Goal: Task Accomplishment & Management: Use online tool/utility

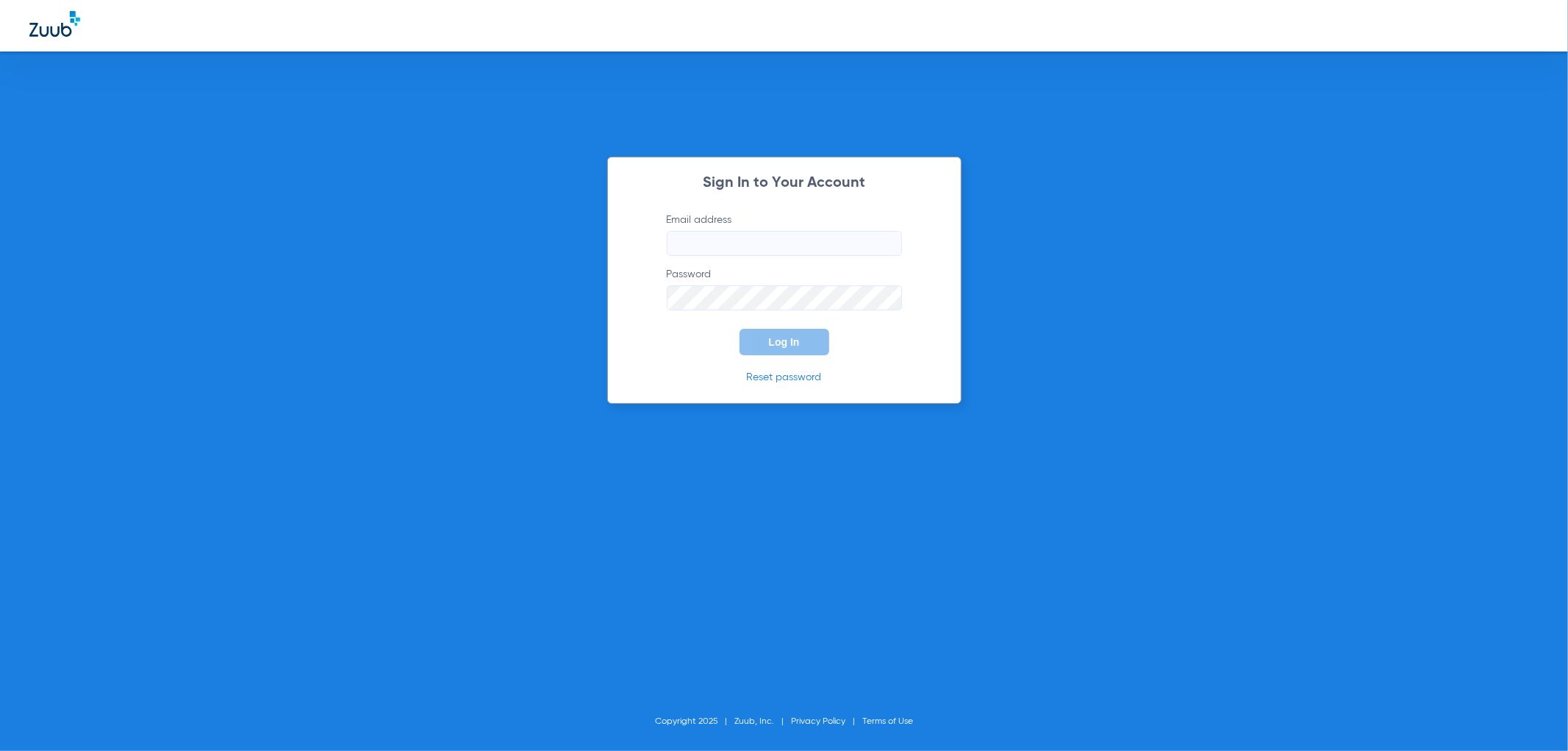
type input "[EMAIL_ADDRESS][DOMAIN_NAME]"
click at [781, 333] on button "Log In" at bounding box center [784, 342] width 89 height 27
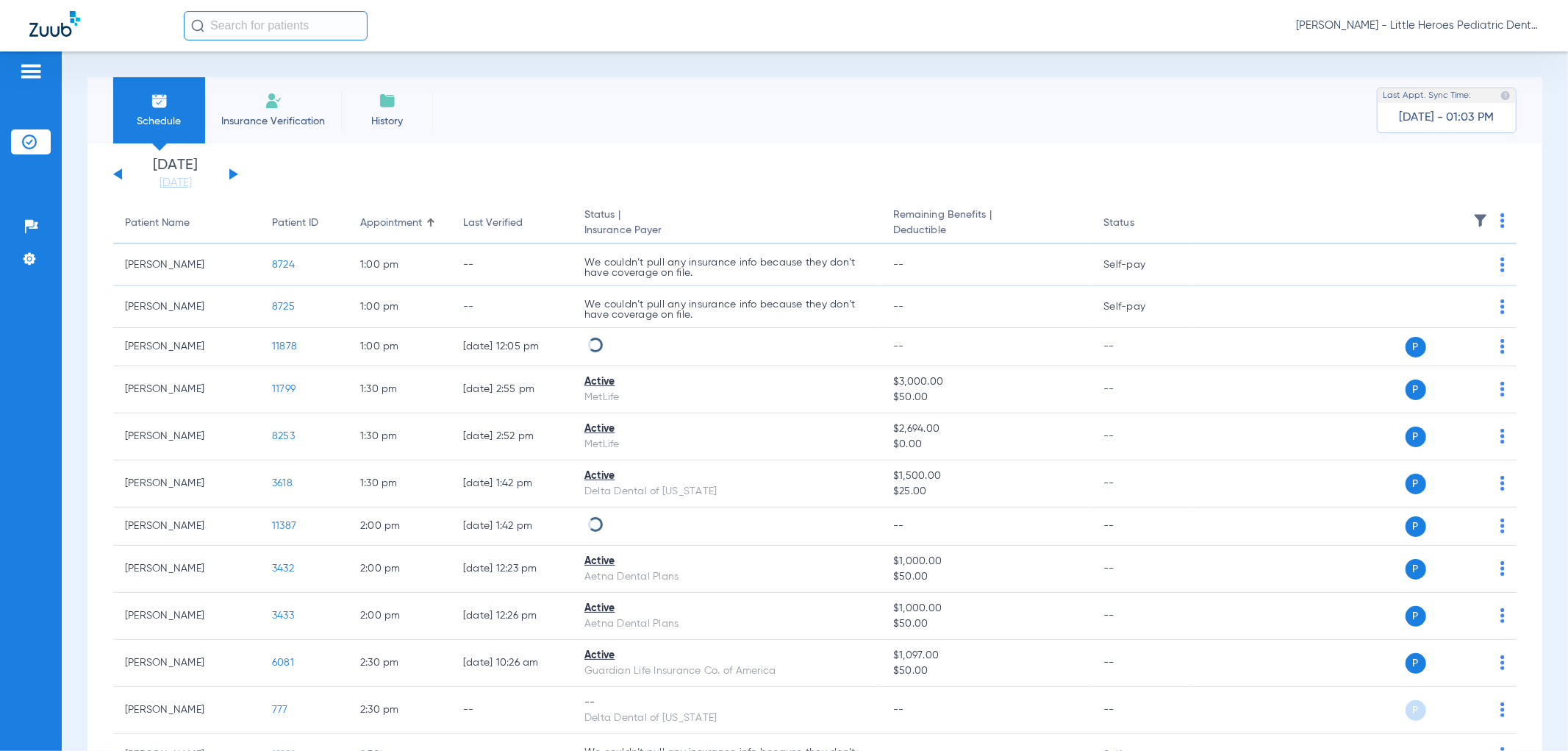
click at [234, 171] on div "[DATE] [DATE] [DATE] [DATE] [DATE] [DATE] [DATE] [DATE] [DATE] [DATE] [DATE] [D…" at bounding box center [175, 174] width 125 height 33
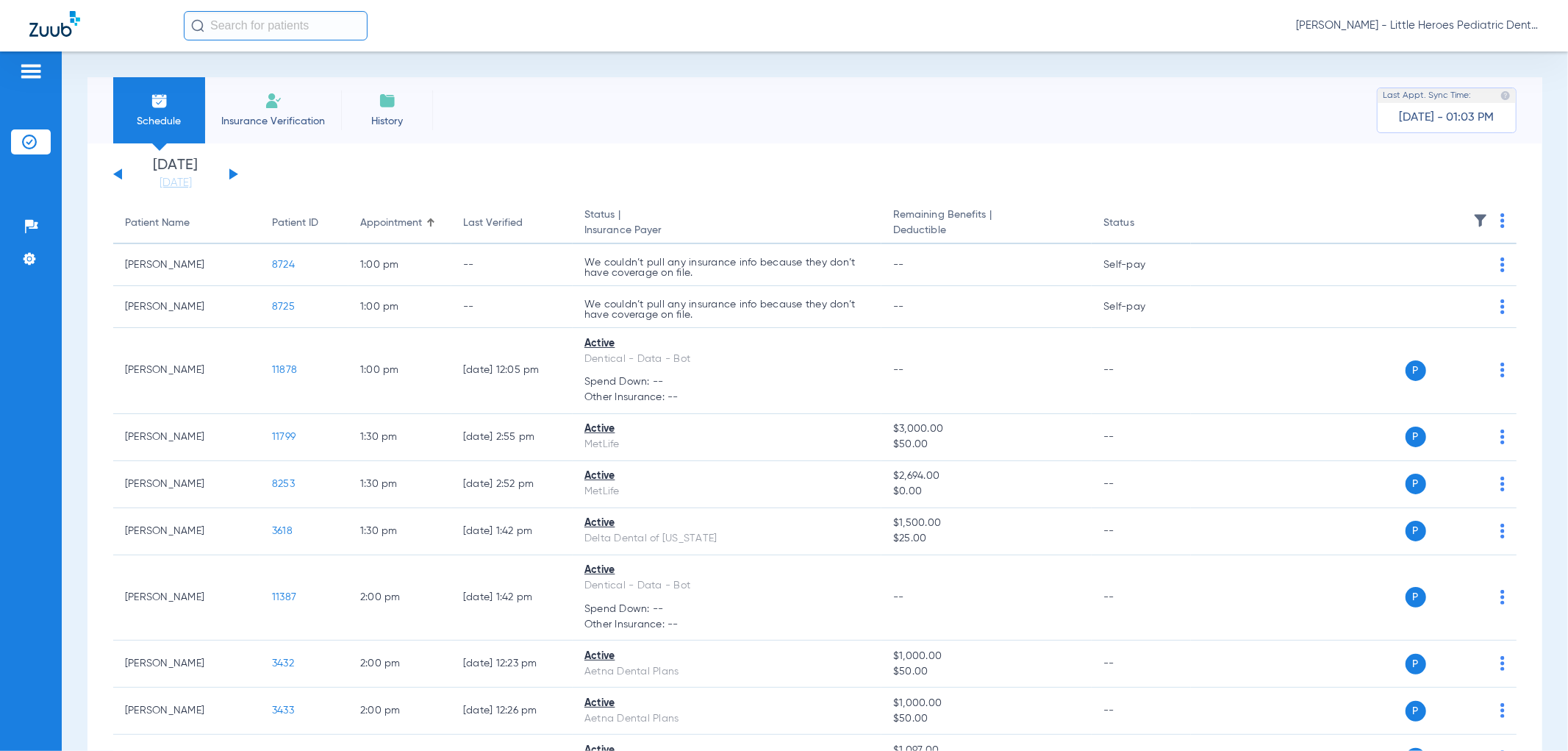
click at [231, 173] on button at bounding box center [233, 173] width 9 height 11
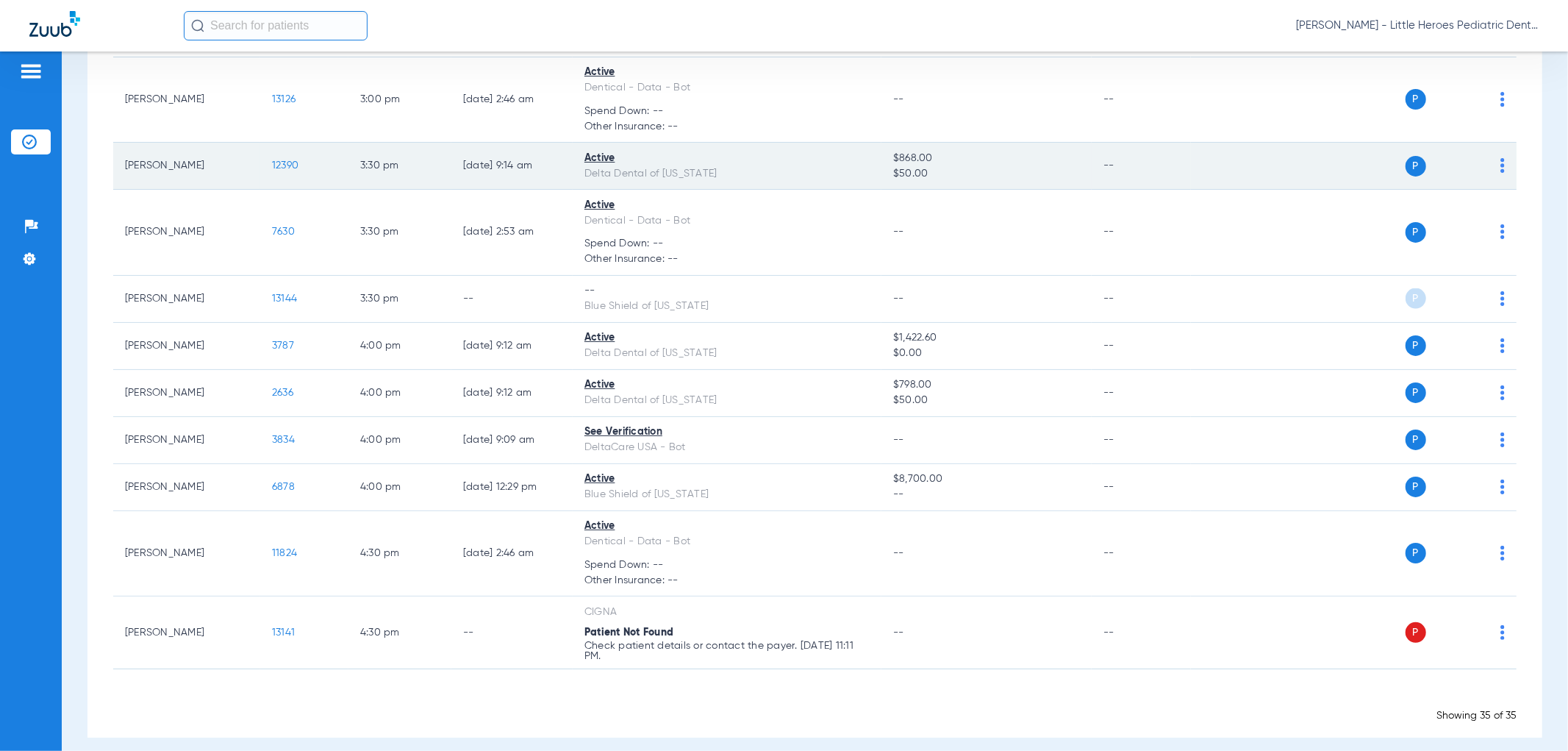
scroll to position [1712, 0]
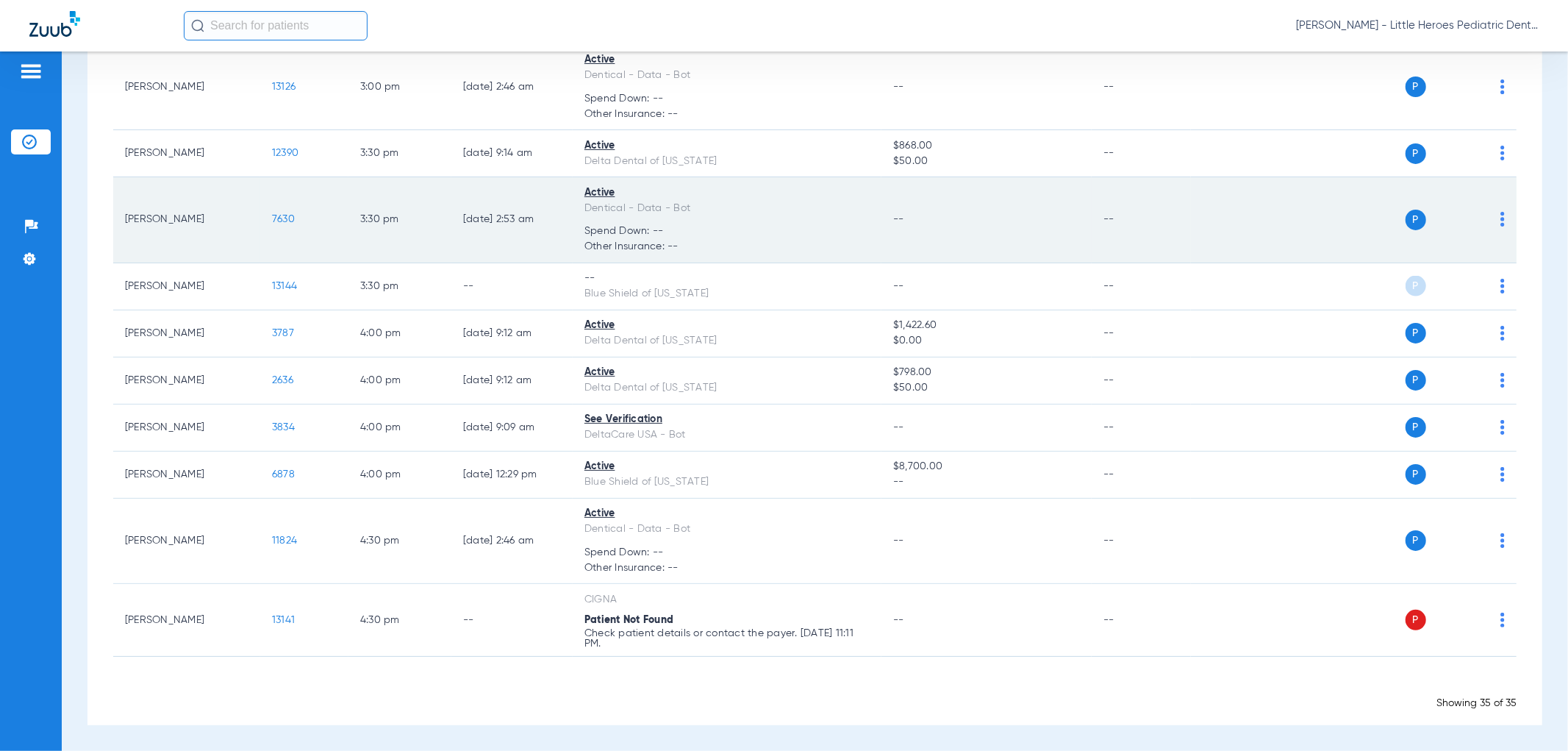
click at [1500, 216] on img at bounding box center [1502, 219] width 4 height 15
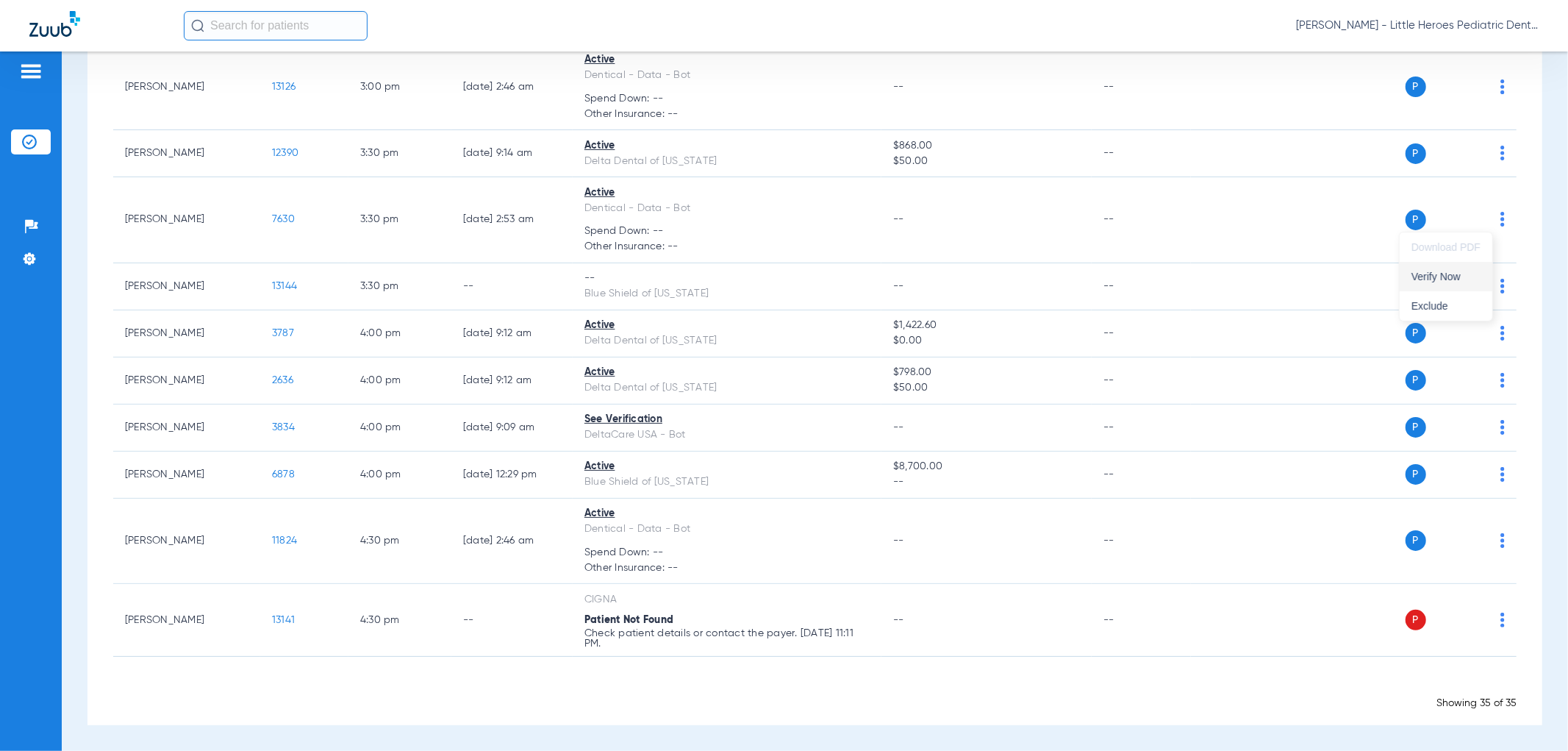
click at [1449, 274] on span "Verify Now" at bounding box center [1446, 276] width 69 height 10
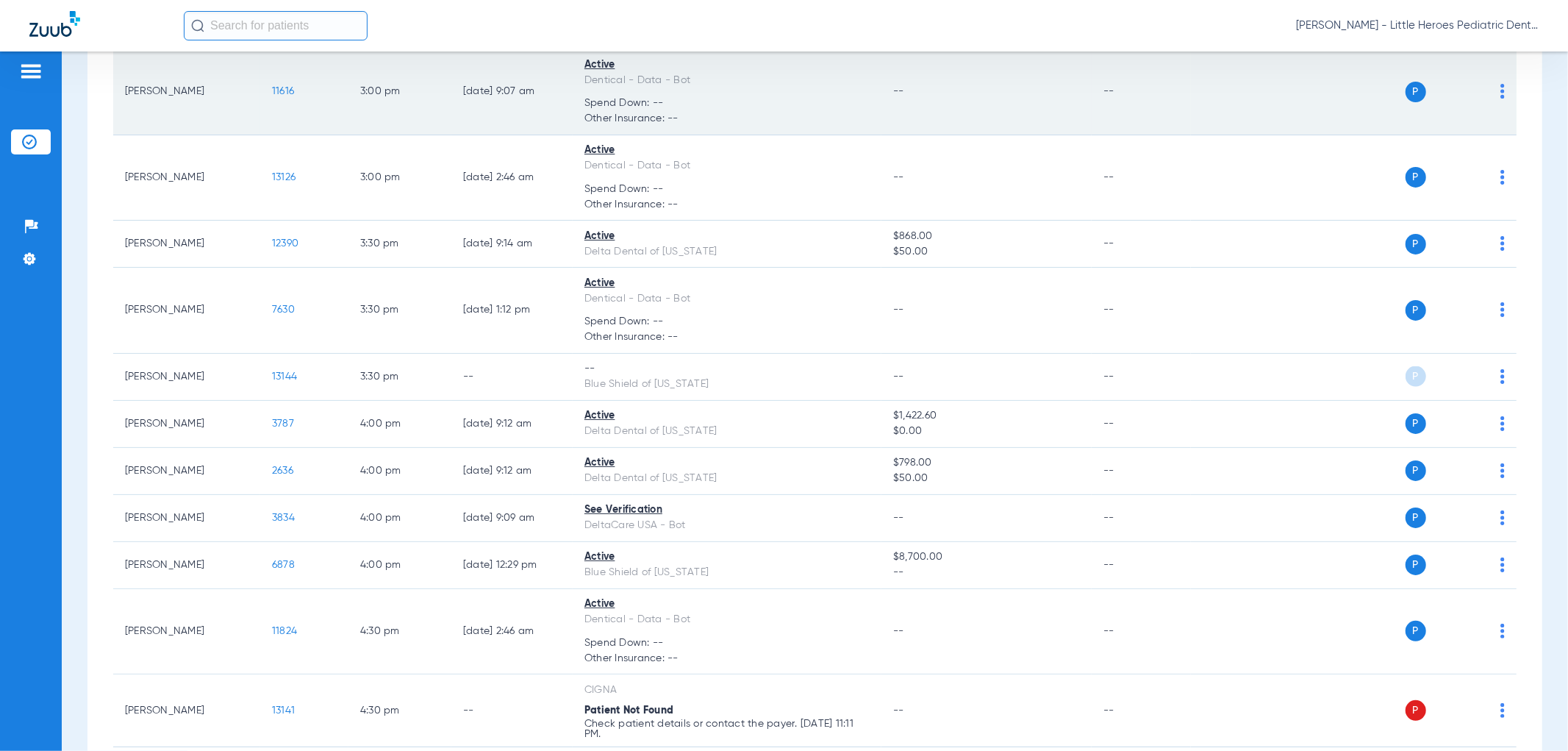
scroll to position [1633, 0]
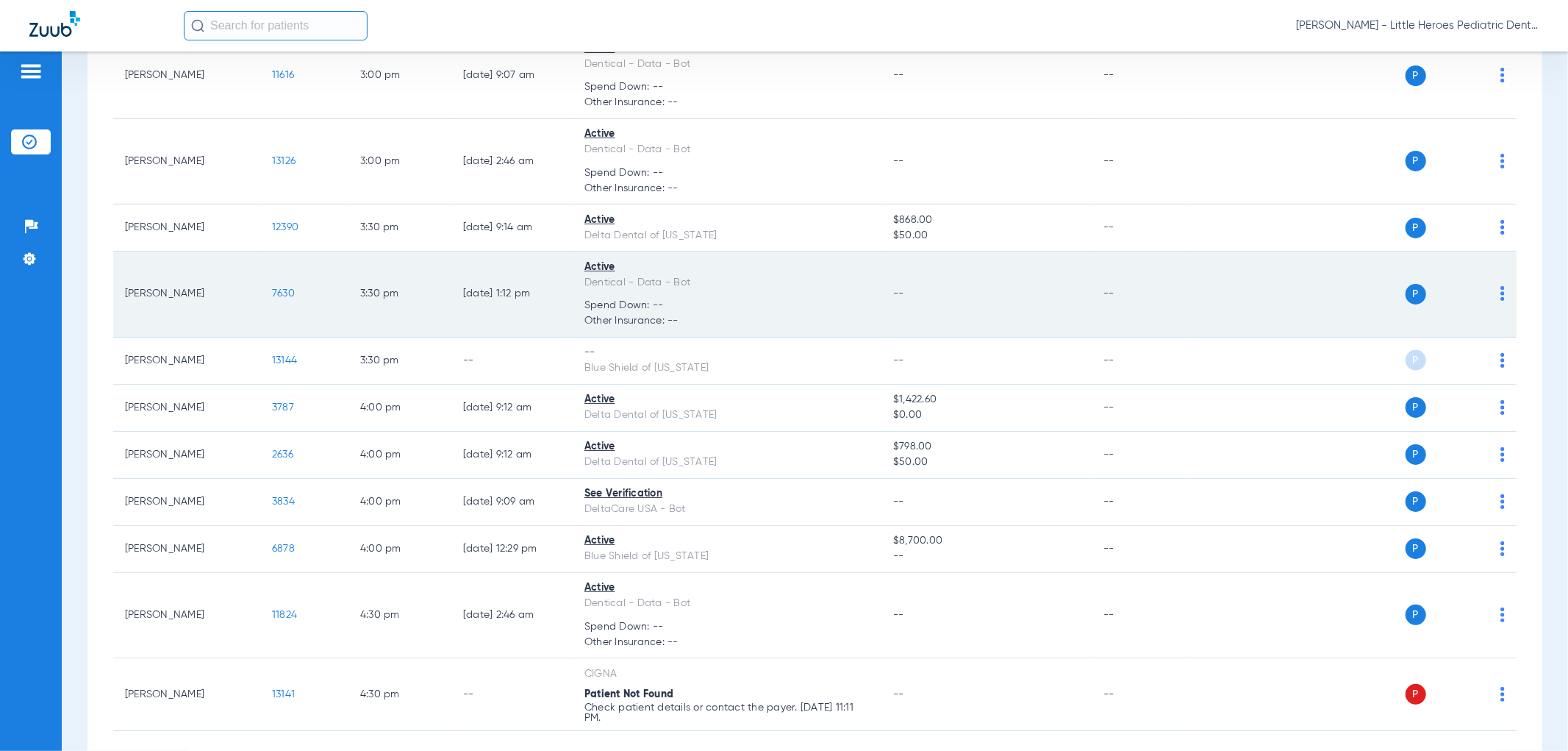
click at [270, 297] on td "7630" at bounding box center [304, 294] width 88 height 86
click at [279, 297] on span "7630" at bounding box center [283, 294] width 23 height 10
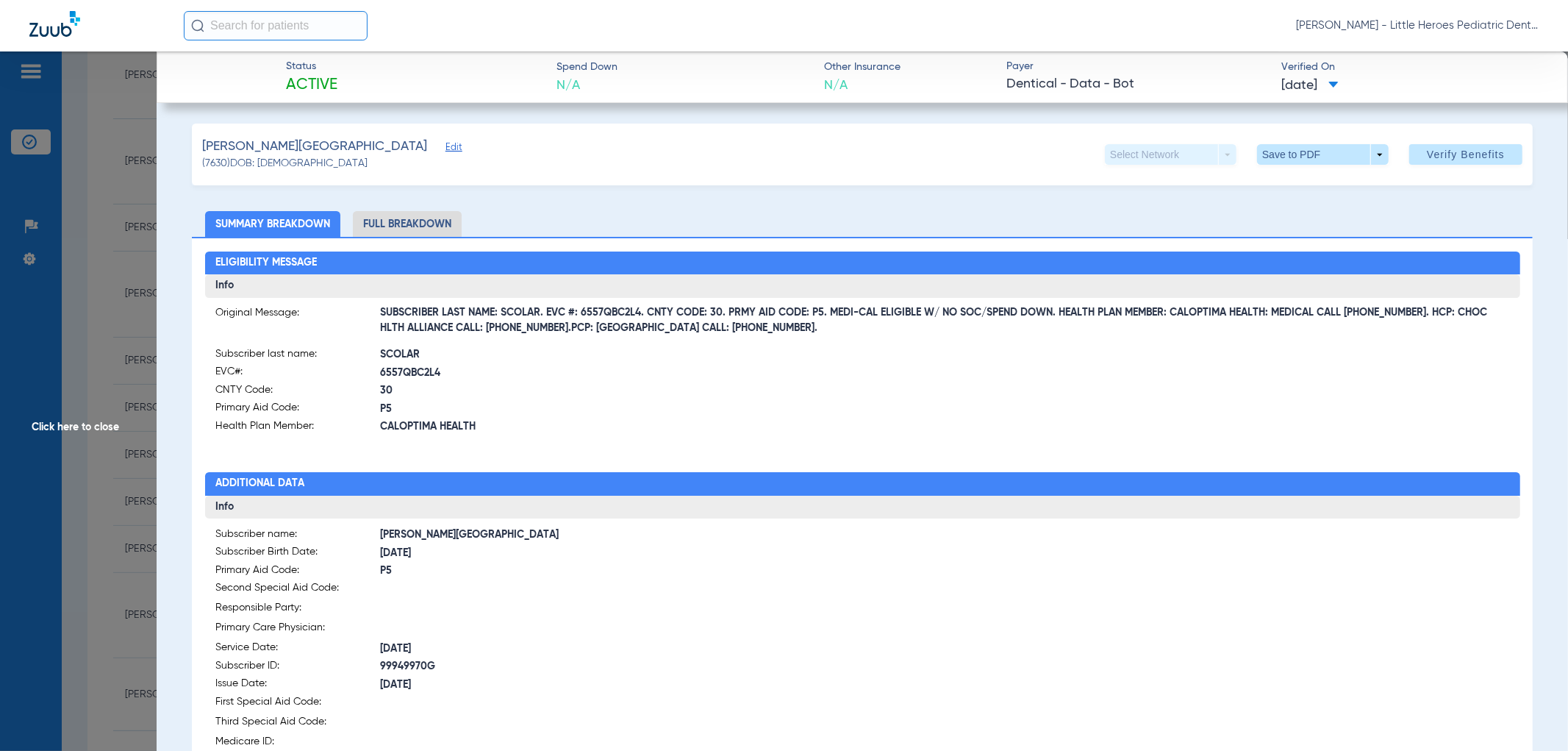
click at [75, 391] on span "Click here to close" at bounding box center [78, 427] width 156 height 751
